Goal: Navigation & Orientation: Find specific page/section

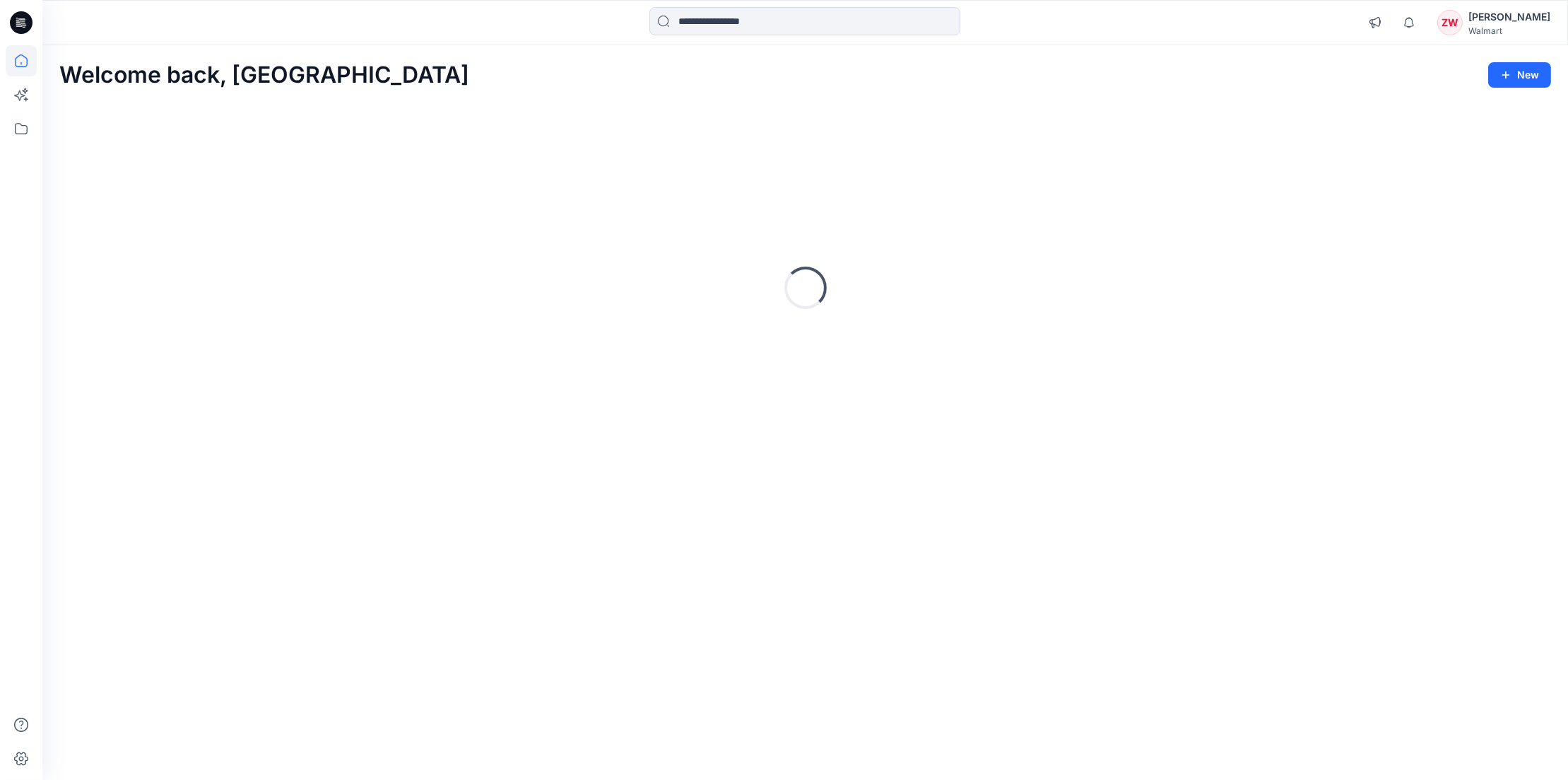
click at [464, 63] on div "Welcome back, Zhonglin New" at bounding box center [805, 75] width 1492 height 26
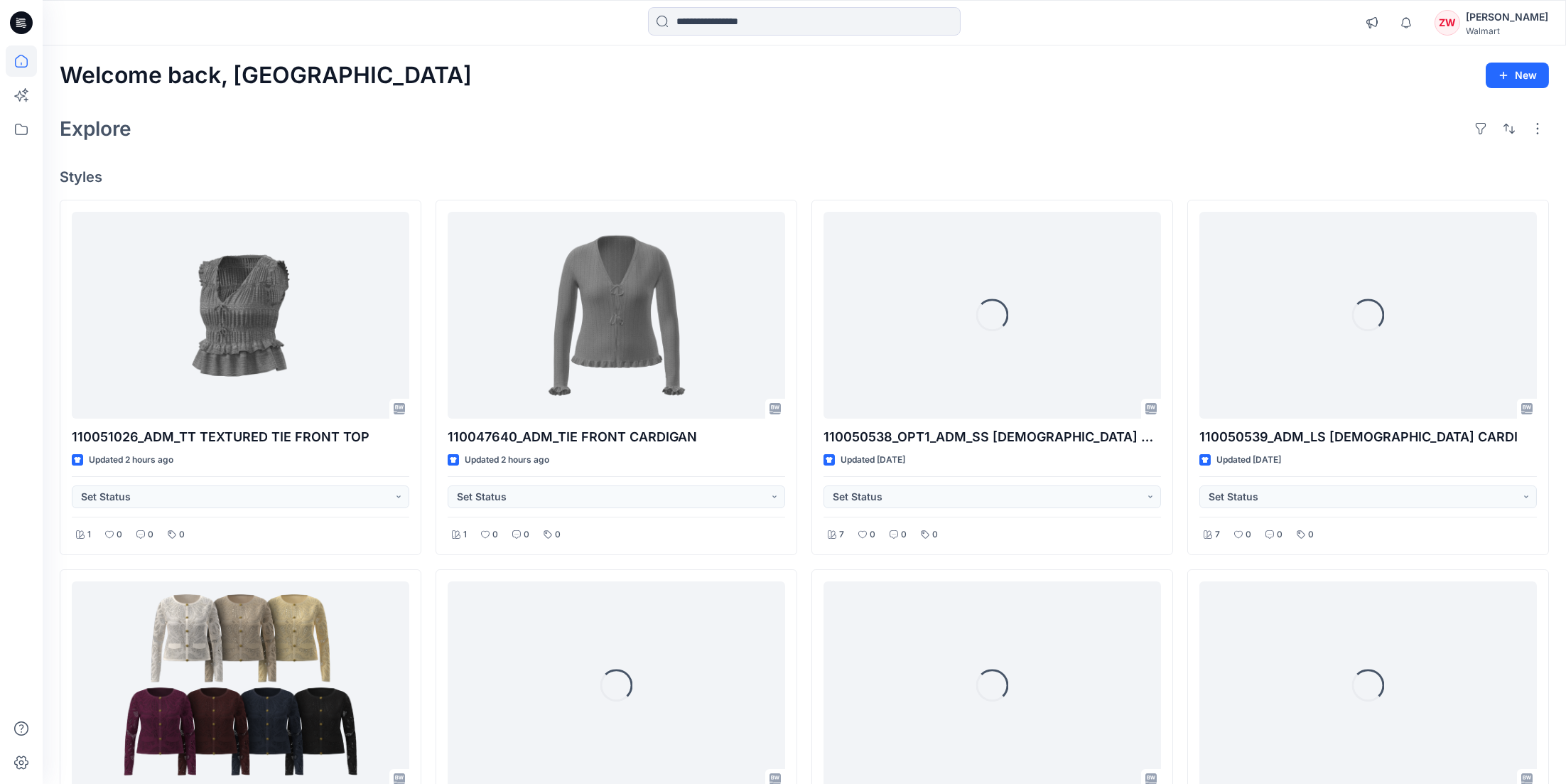
click at [411, 125] on div "Explore" at bounding box center [804, 128] width 1490 height 34
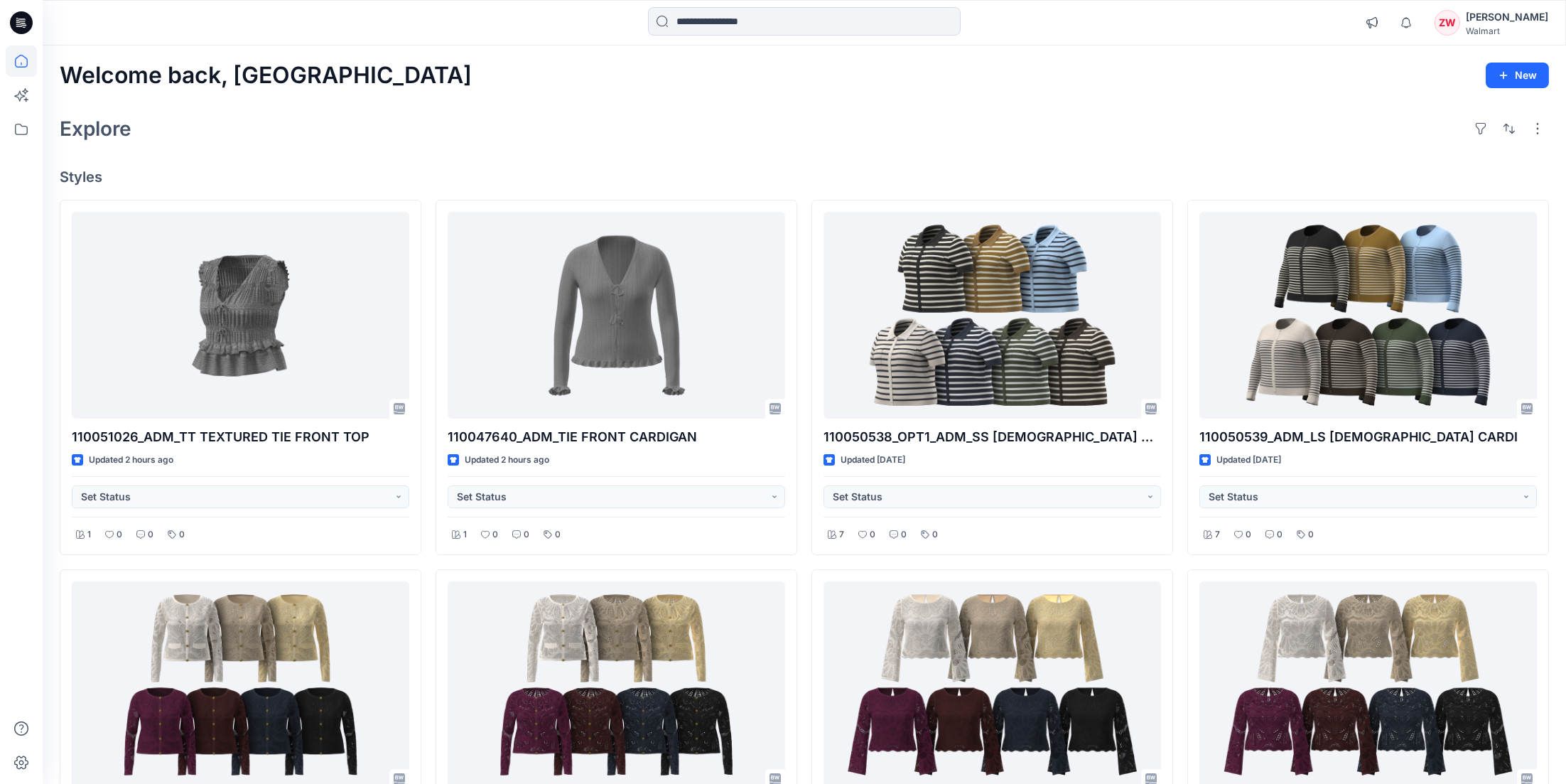
click at [728, 115] on div "Explore" at bounding box center [804, 128] width 1490 height 34
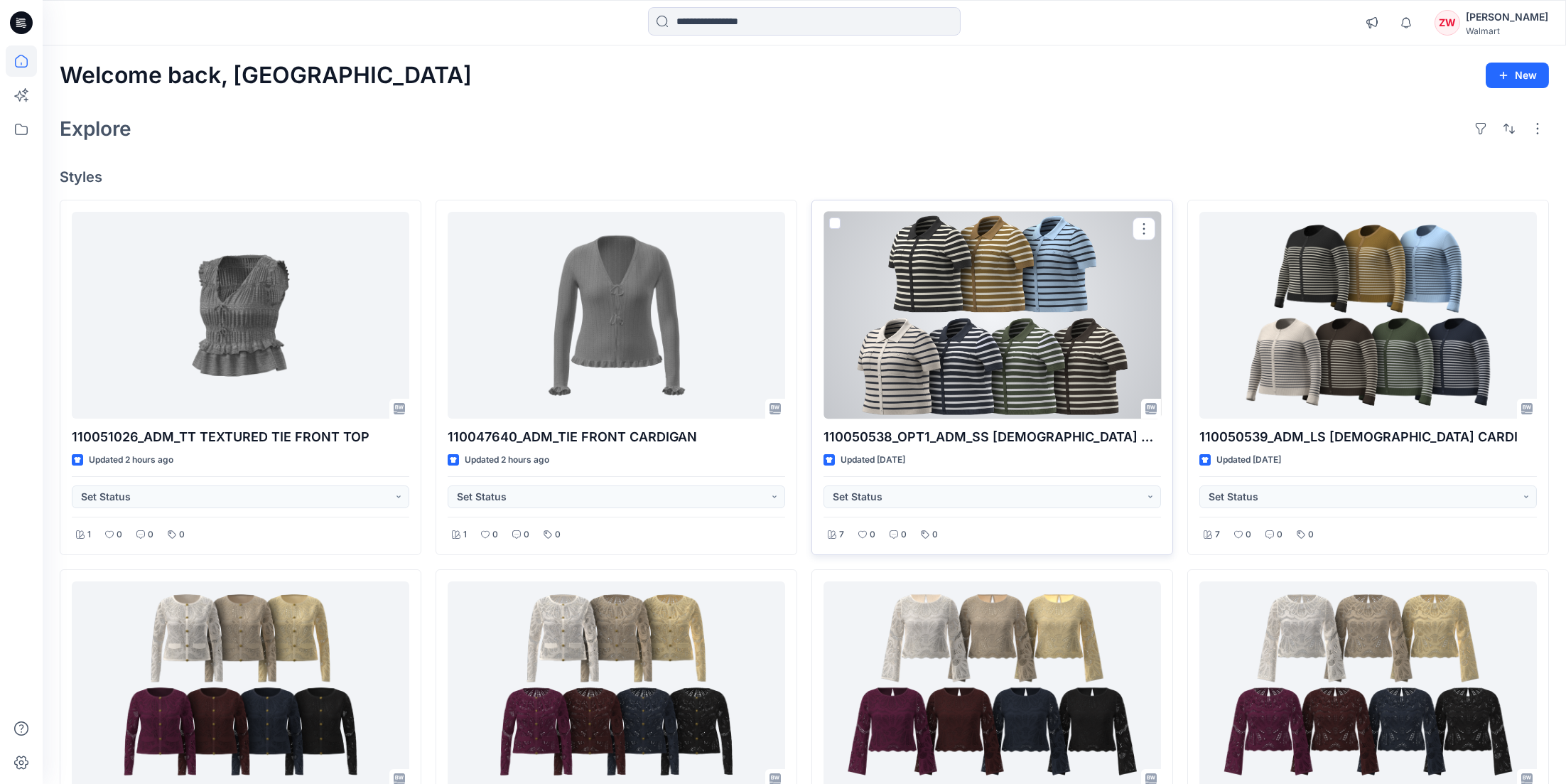
click at [934, 261] on div at bounding box center [993, 315] width 338 height 207
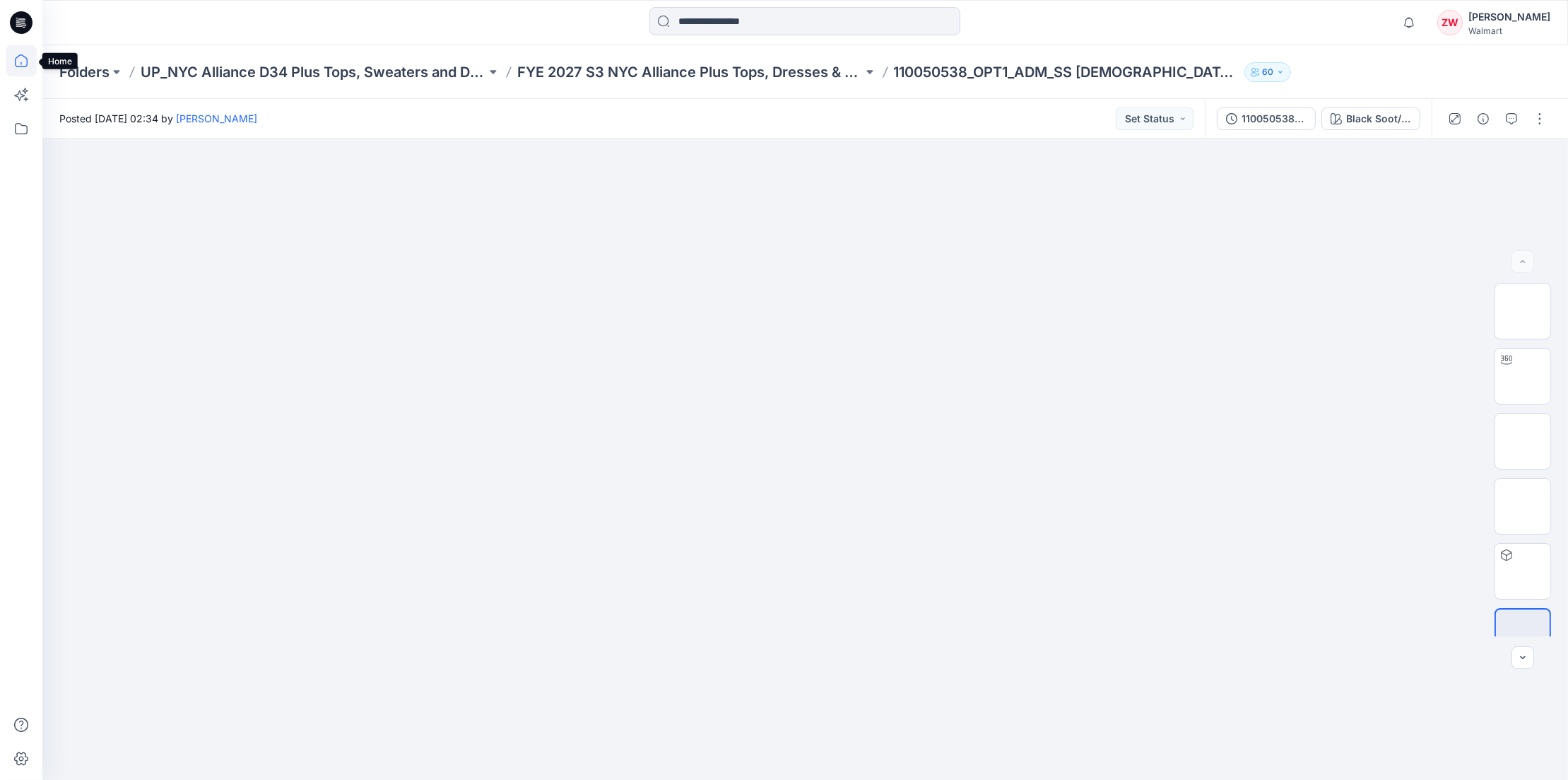
click at [11, 60] on icon at bounding box center [21, 60] width 31 height 31
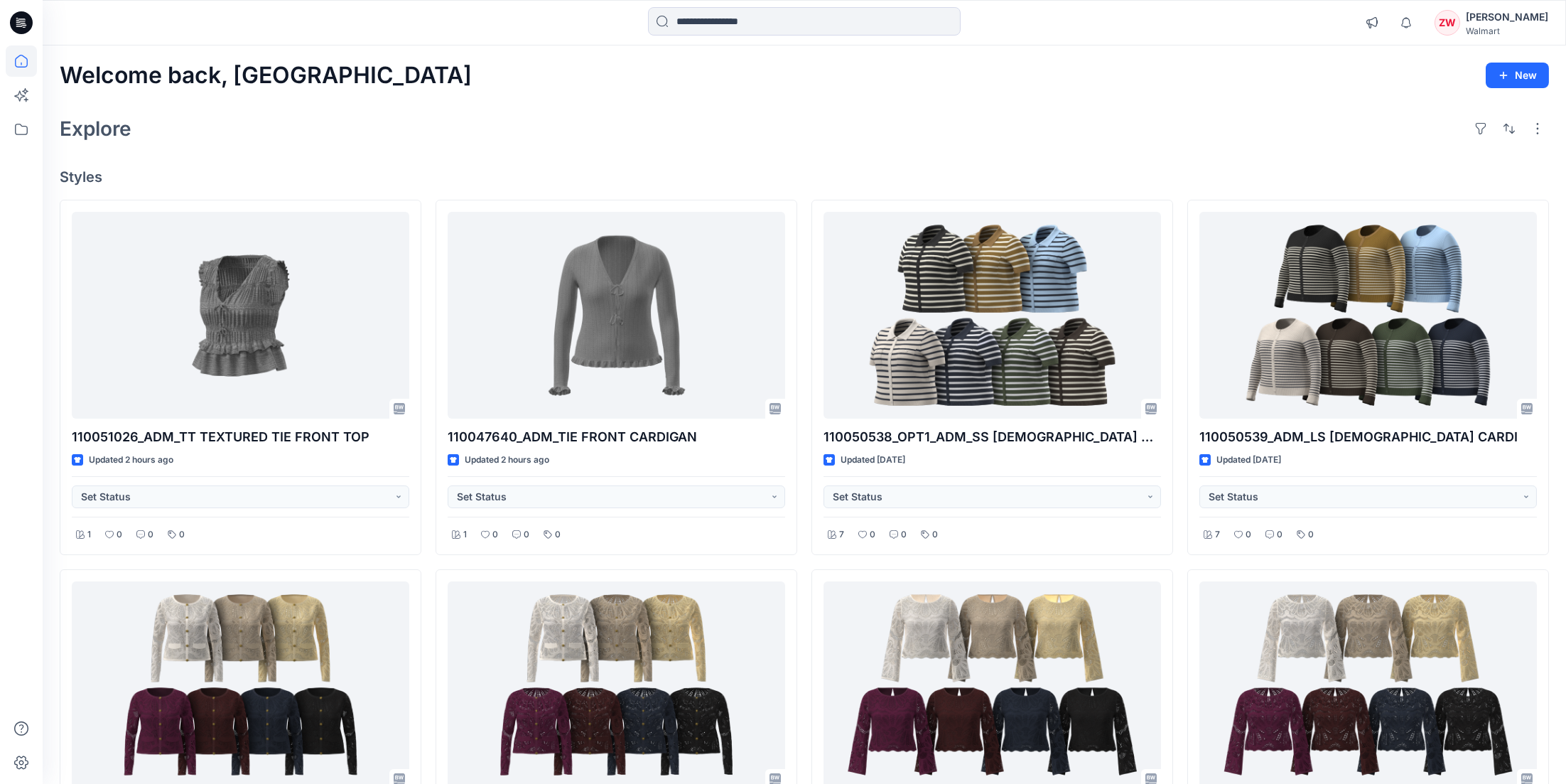
click at [643, 86] on div "Welcome back, Zhonglin New" at bounding box center [804, 76] width 1490 height 26
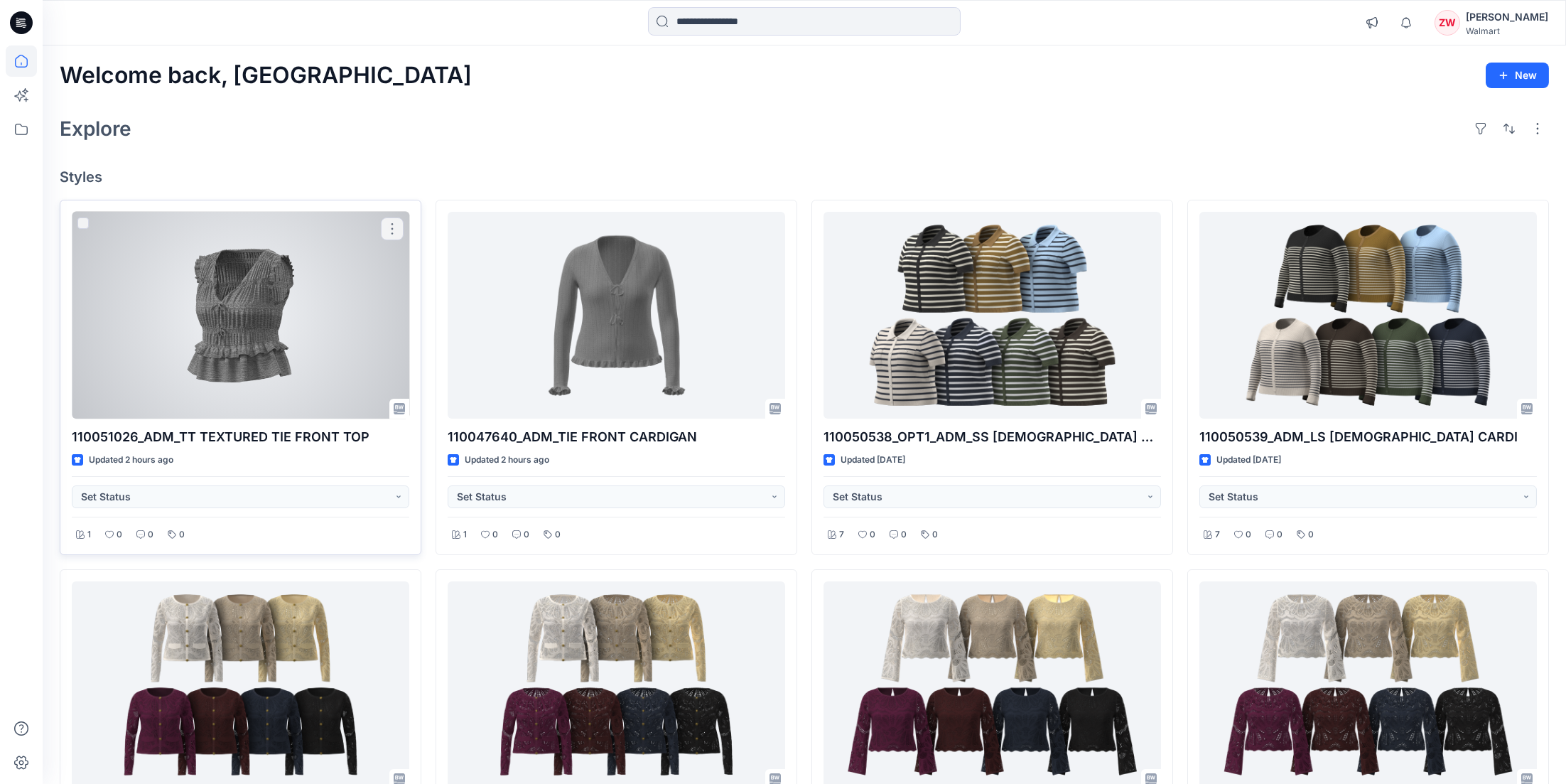
click at [280, 355] on div at bounding box center [241, 315] width 338 height 207
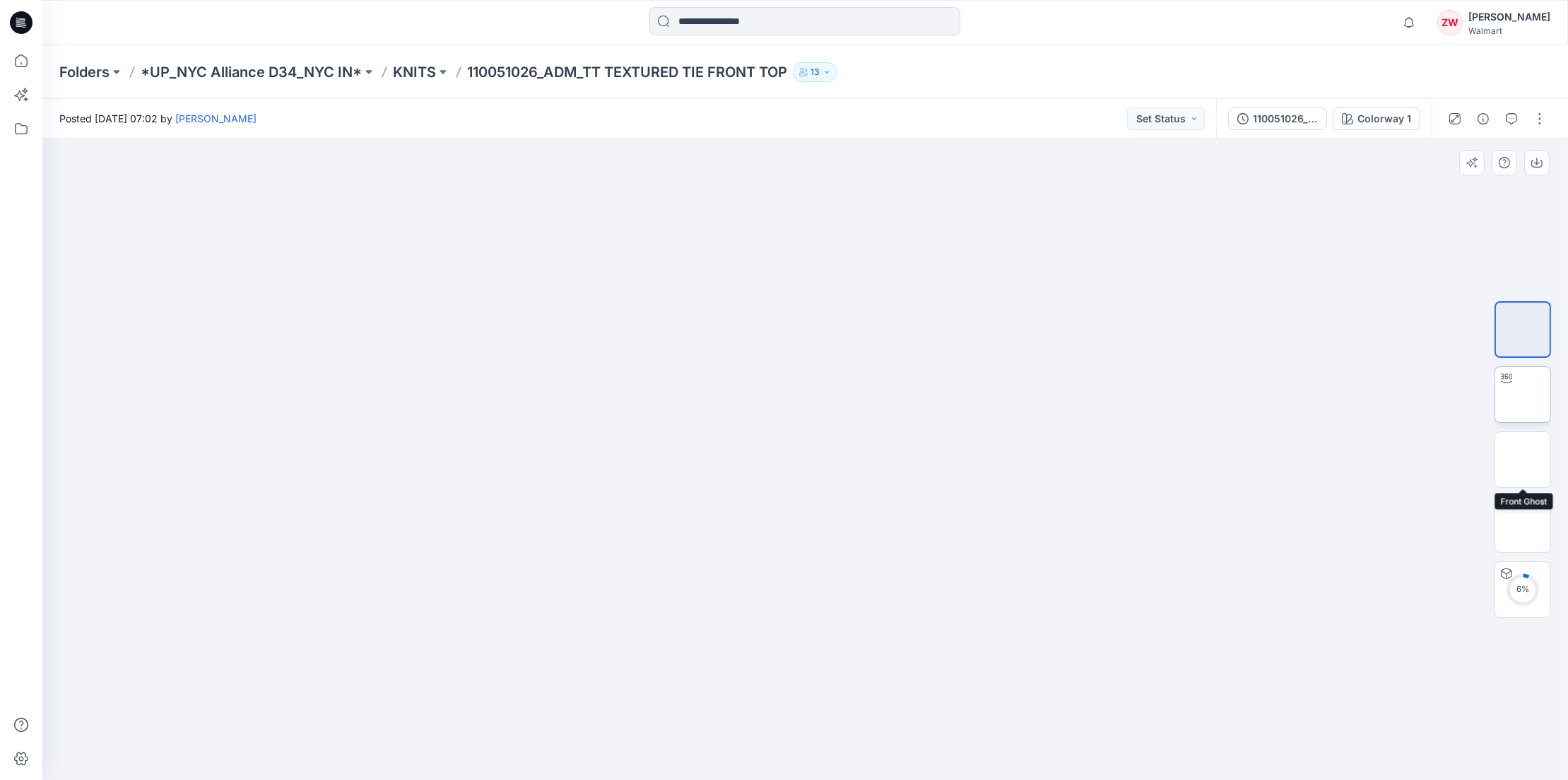
click at [1523, 394] on img at bounding box center [1523, 394] width 0 height 0
drag, startPoint x: 902, startPoint y: 755, endPoint x: 787, endPoint y: 744, distance: 115.5
click at [787, 744] on icon at bounding box center [808, 737] width 427 height 53
click at [394, 66] on p "KNITS" at bounding box center [414, 72] width 43 height 20
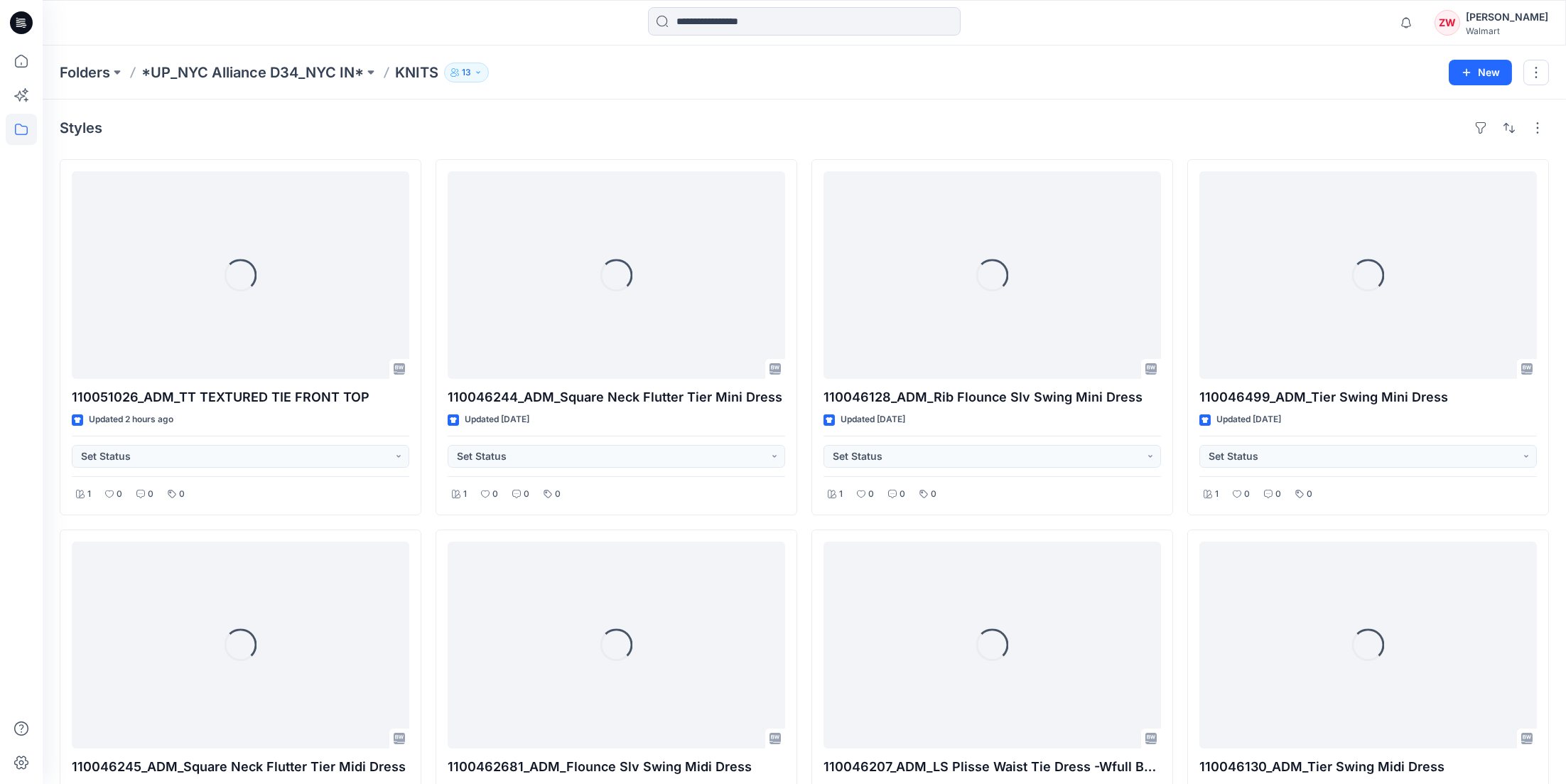
click at [536, 61] on div "Folders *UP_NYC Alliance D34_NYC IN* KNITS 13 New" at bounding box center [804, 72] width 1524 height 54
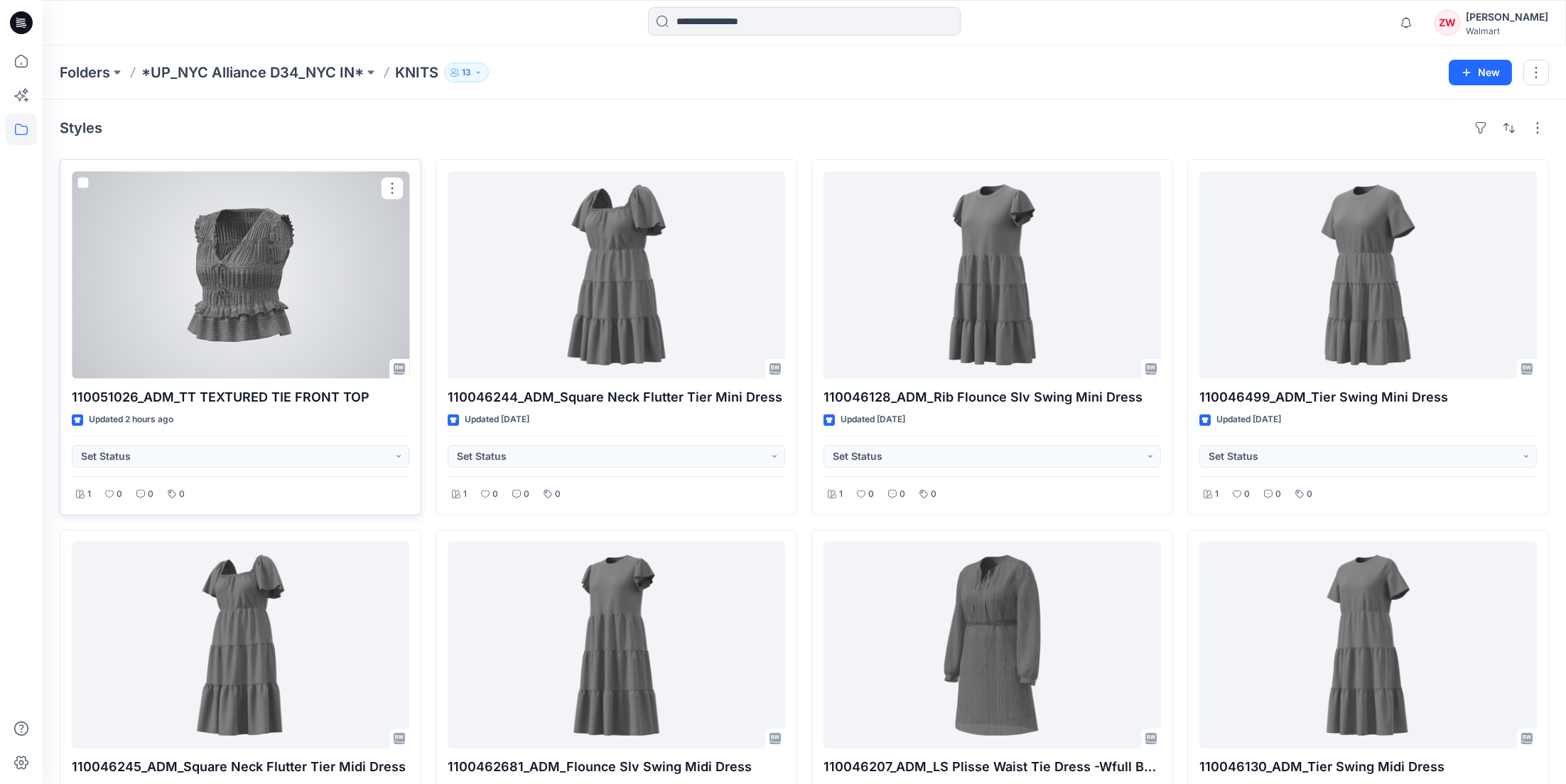
click at [265, 294] on div at bounding box center [241, 275] width 338 height 207
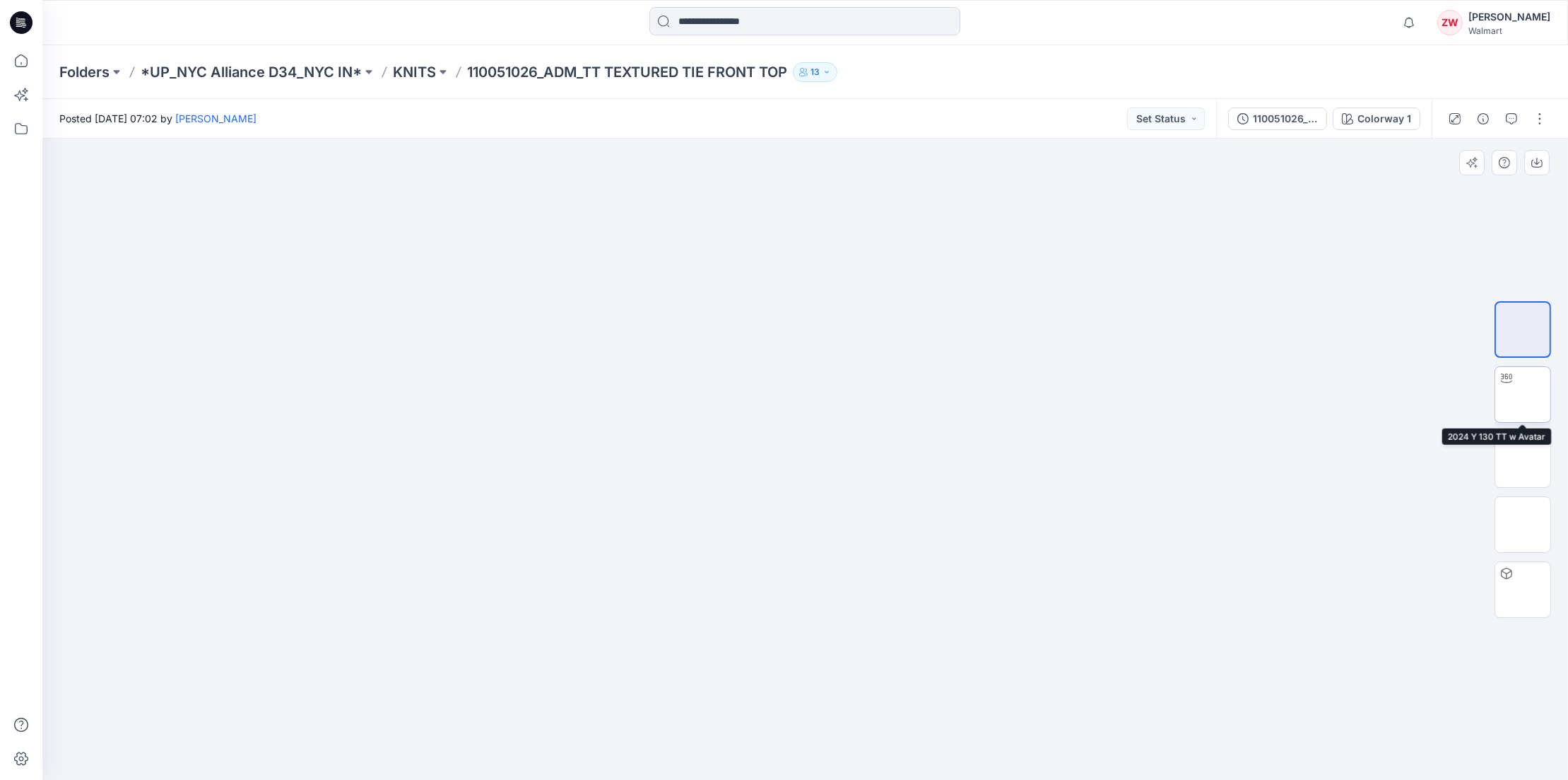
click at [1523, 394] on img at bounding box center [1523, 394] width 0 height 0
drag, startPoint x: 966, startPoint y: 746, endPoint x: 961, endPoint y: 723, distance: 23.5
click at [961, 723] on icon at bounding box center [808, 737] width 427 height 53
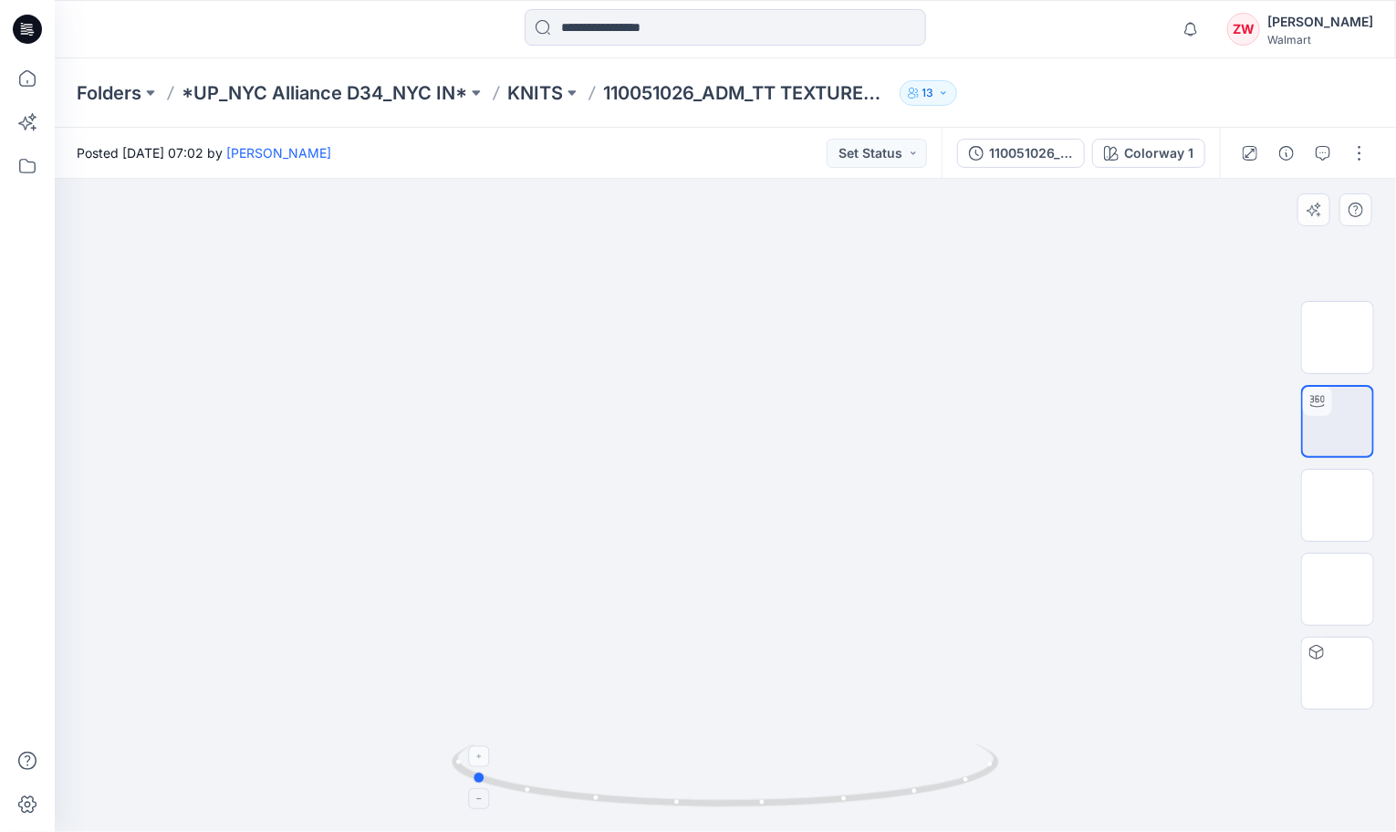
drag, startPoint x: 950, startPoint y: 796, endPoint x: 701, endPoint y: 784, distance: 249.4
click at [701, 784] on icon at bounding box center [728, 778] width 552 height 68
